Goal: Navigation & Orientation: Find specific page/section

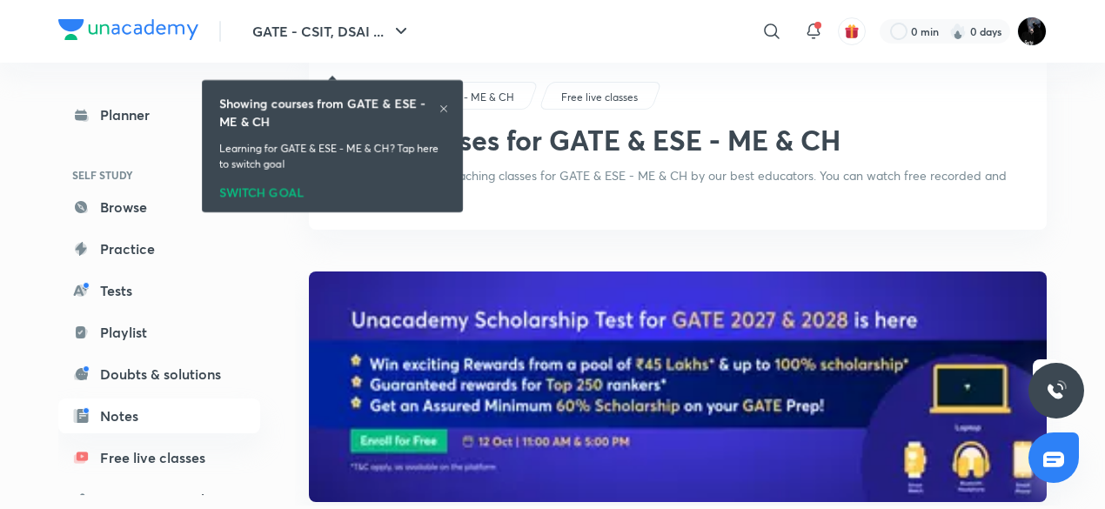
scroll to position [66, 0]
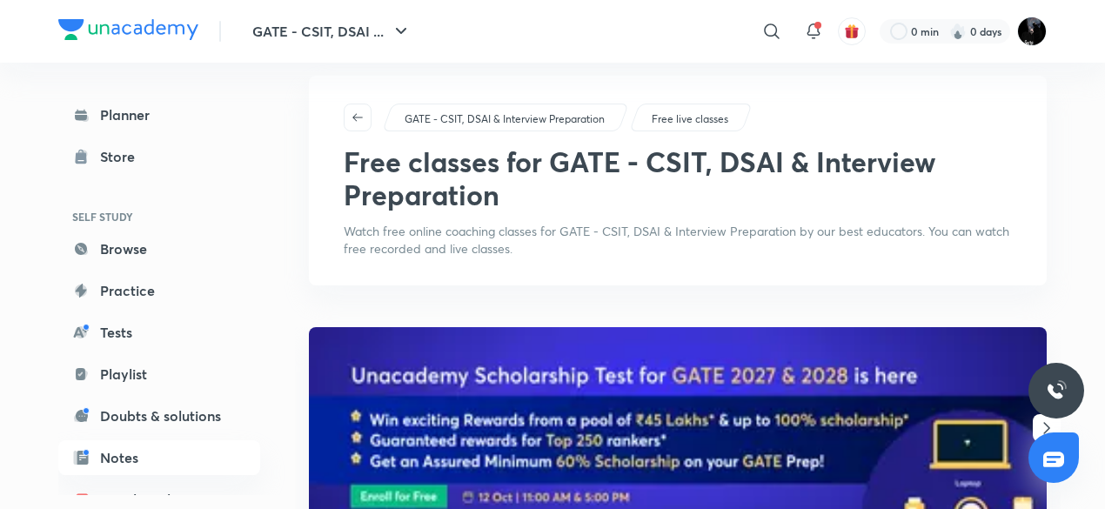
scroll to position [75, 0]
